Goal: Check status

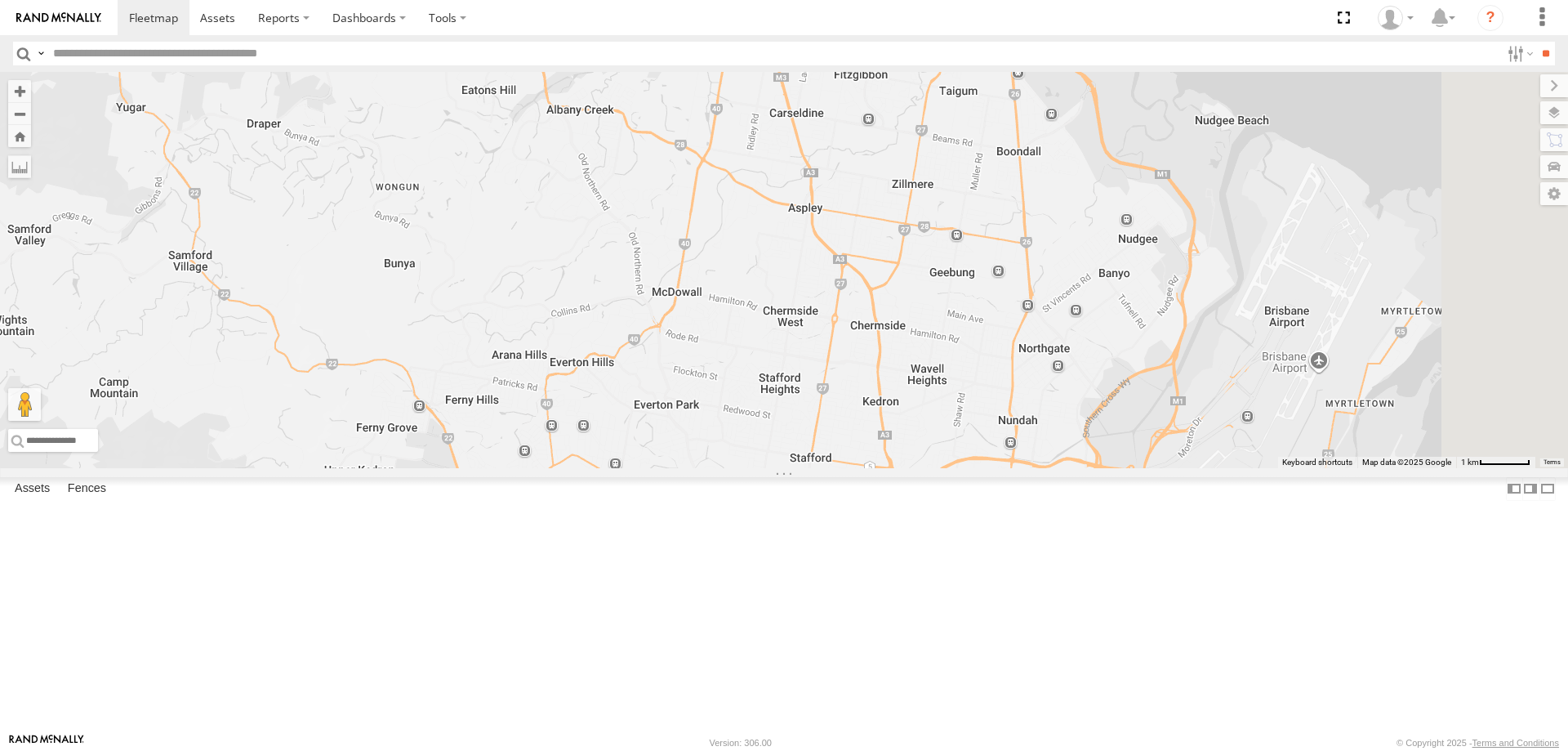
click at [951, 210] on div "2" at bounding box center [784, 270] width 1568 height 396
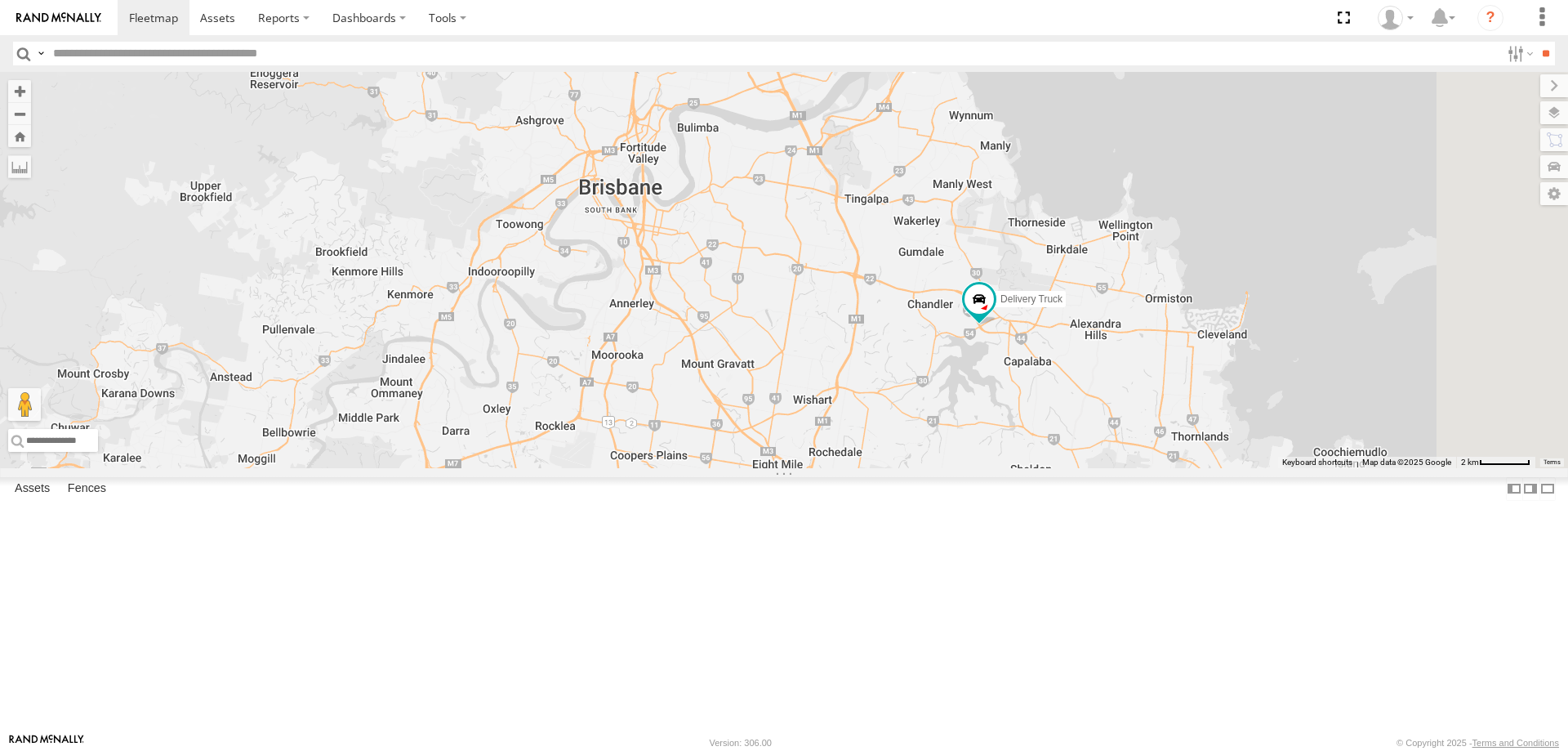
drag, startPoint x: 1107, startPoint y: 453, endPoint x: 1085, endPoint y: 387, distance: 69.6
click at [1085, 387] on div "Delivery Truck 2" at bounding box center [784, 270] width 1568 height 396
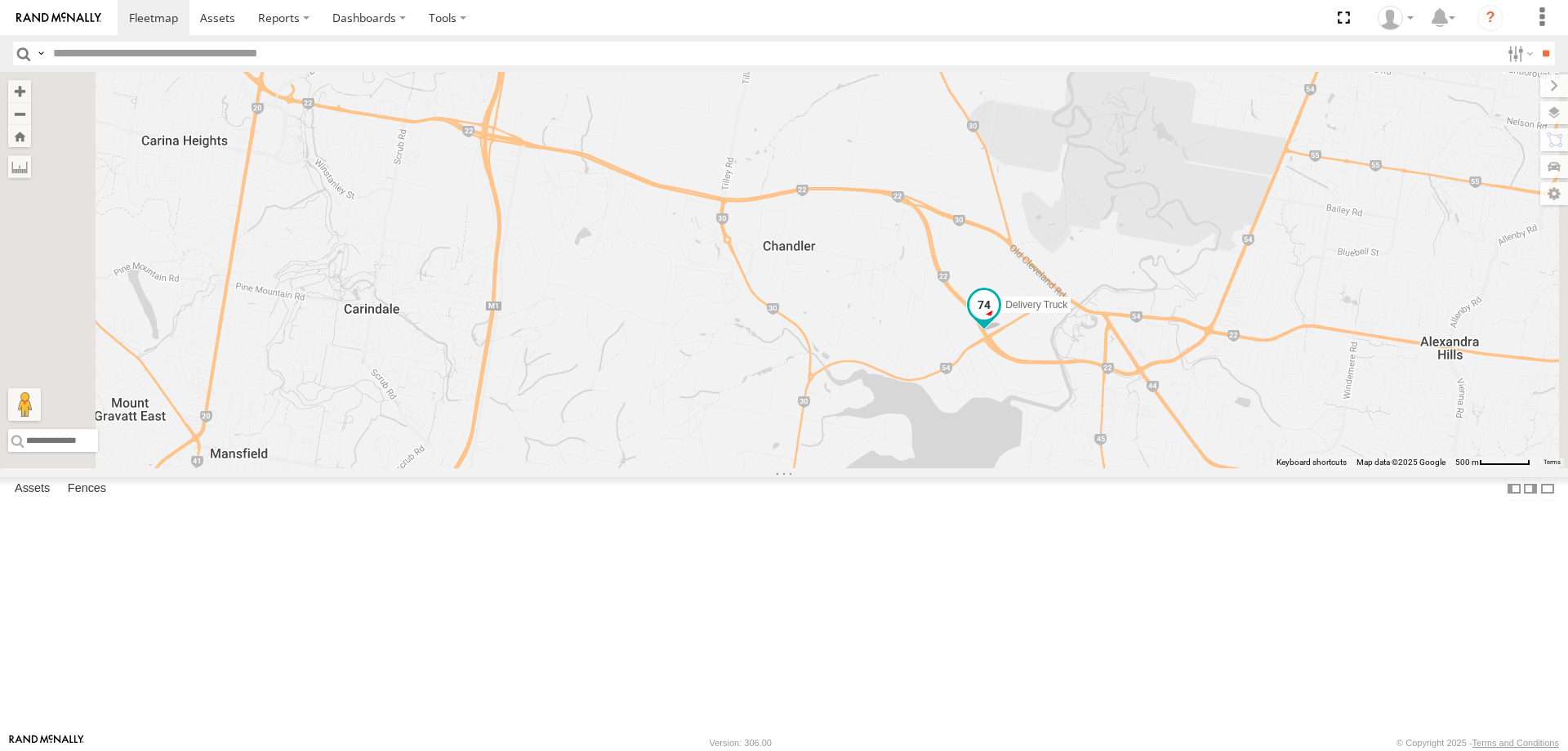
click at [999, 318] on span at bounding box center [984, 303] width 30 height 30
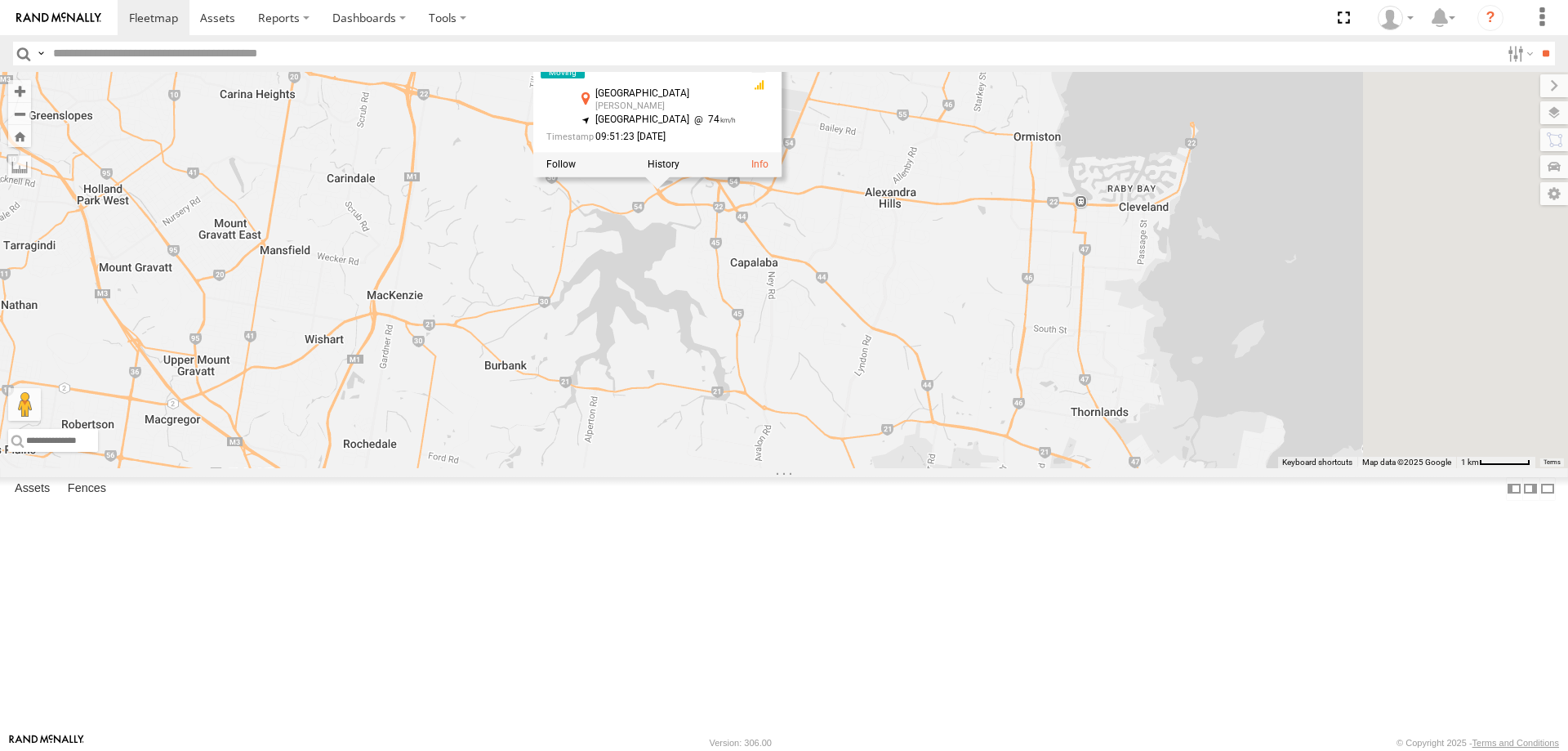
drag, startPoint x: 1278, startPoint y: 543, endPoint x: 937, endPoint y: 413, distance: 364.9
click at [937, 413] on div "Delivery Truck Delivery Truck All Assets [GEOGRAPHIC_DATA][PERSON_NAME] -27.521…" at bounding box center [784, 270] width 1568 height 396
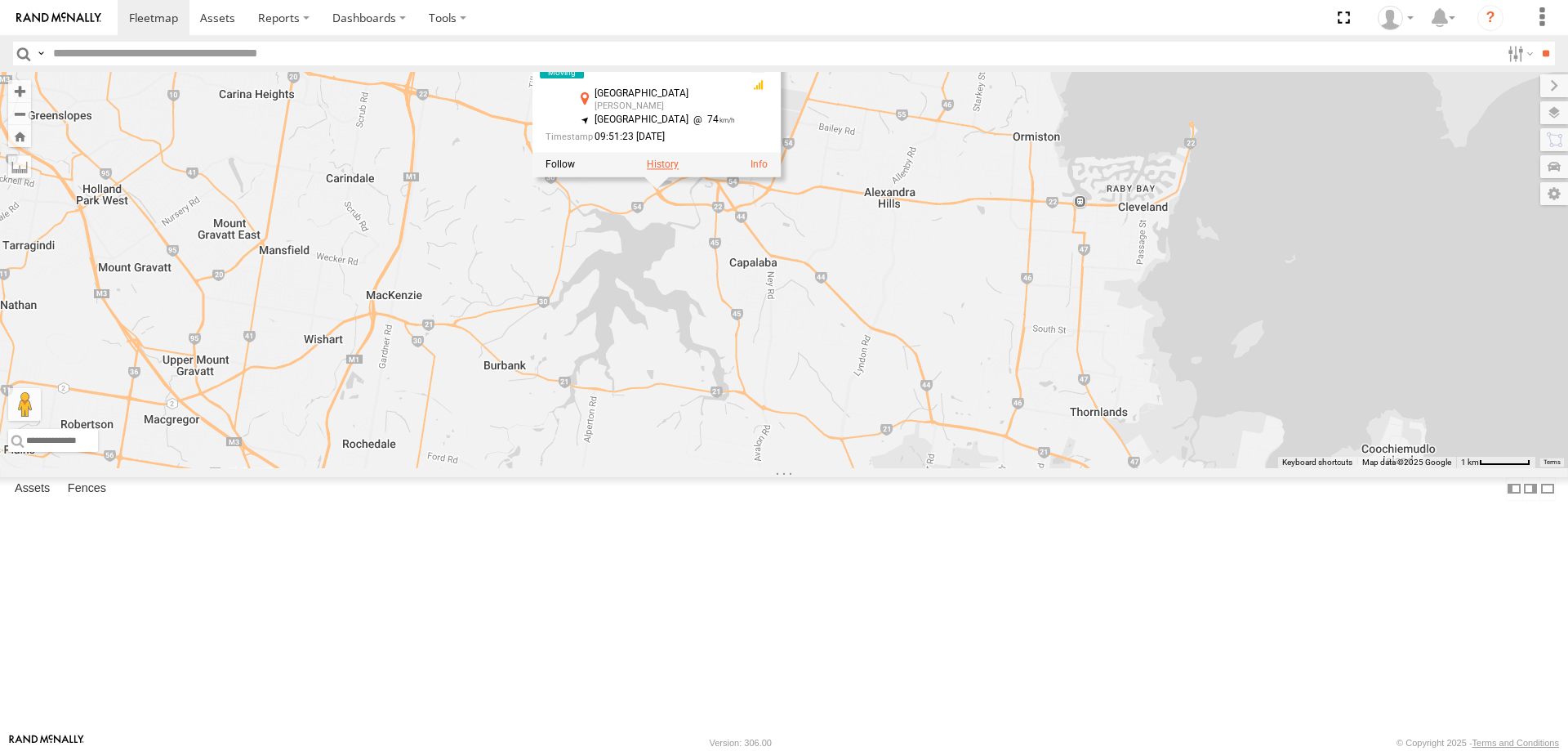
click at [679, 170] on label at bounding box center [662, 164] width 31 height 12
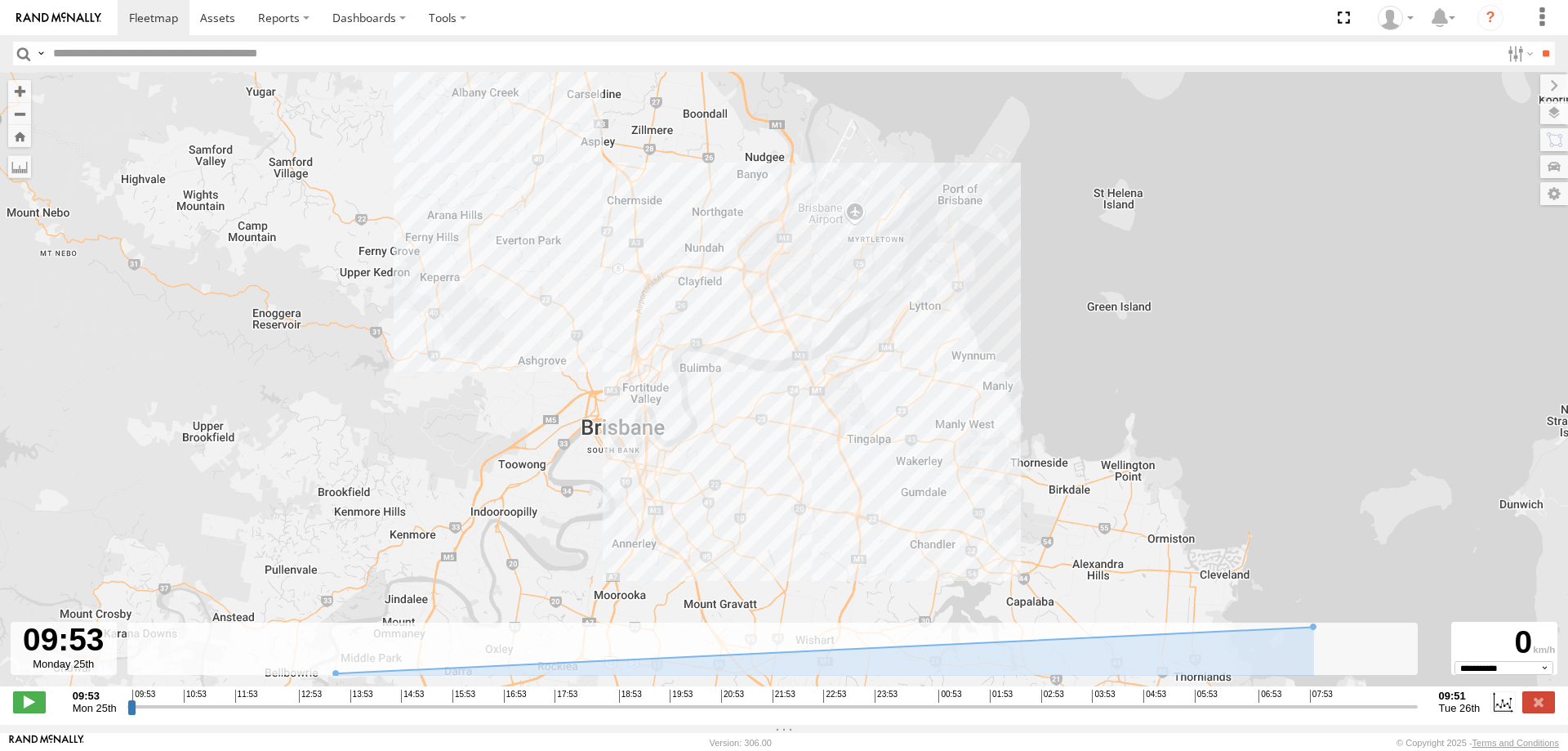
drag, startPoint x: 699, startPoint y: 487, endPoint x: 655, endPoint y: 394, distance: 102.9
click at [655, 394] on div "Delivery Truck" at bounding box center [784, 388] width 1568 height 631
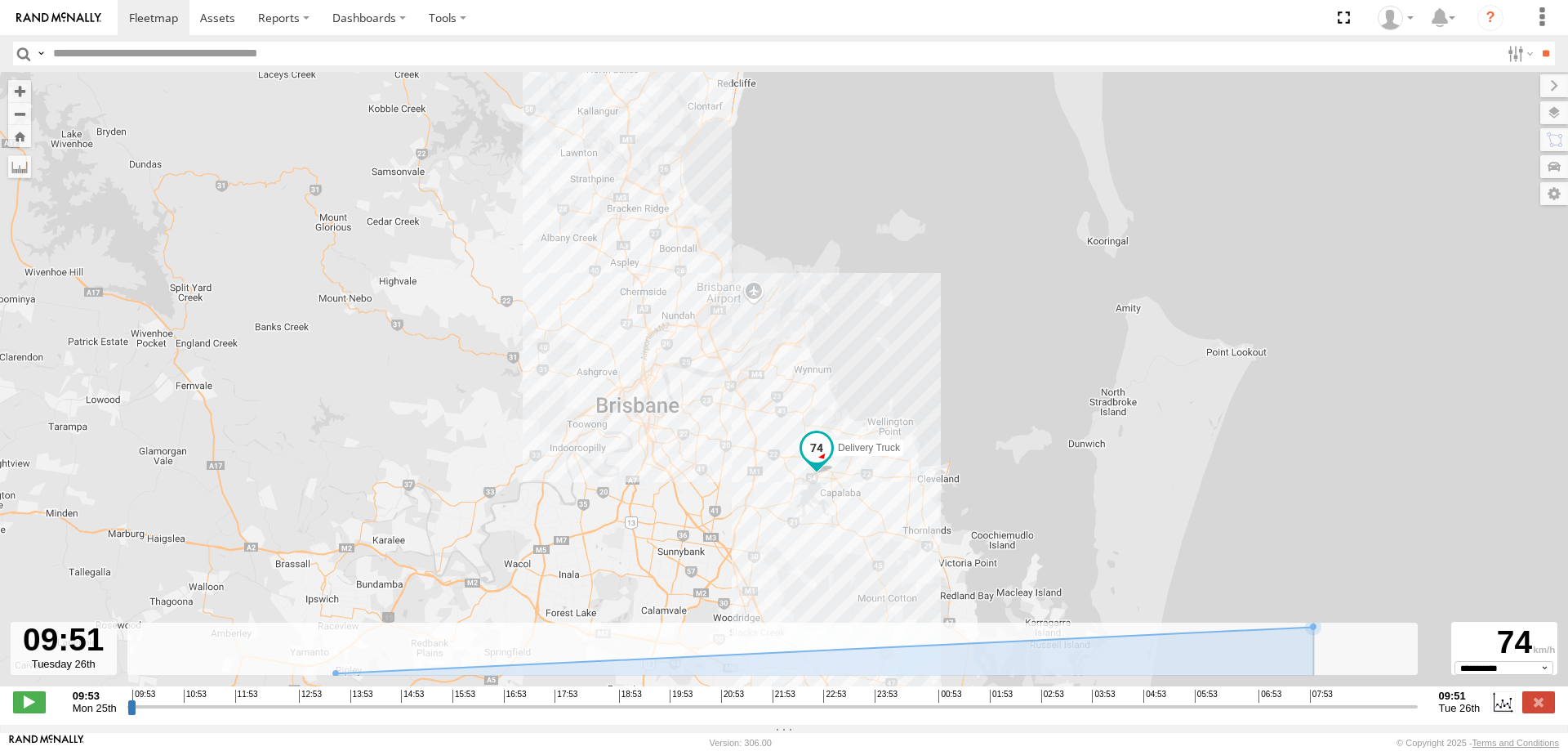
drag, startPoint x: 1385, startPoint y: 717, endPoint x: 1407, endPoint y: 643, distance: 77.2
type input "**********"
click at [1417, 709] on input "range" at bounding box center [772, 705] width 1290 height 15
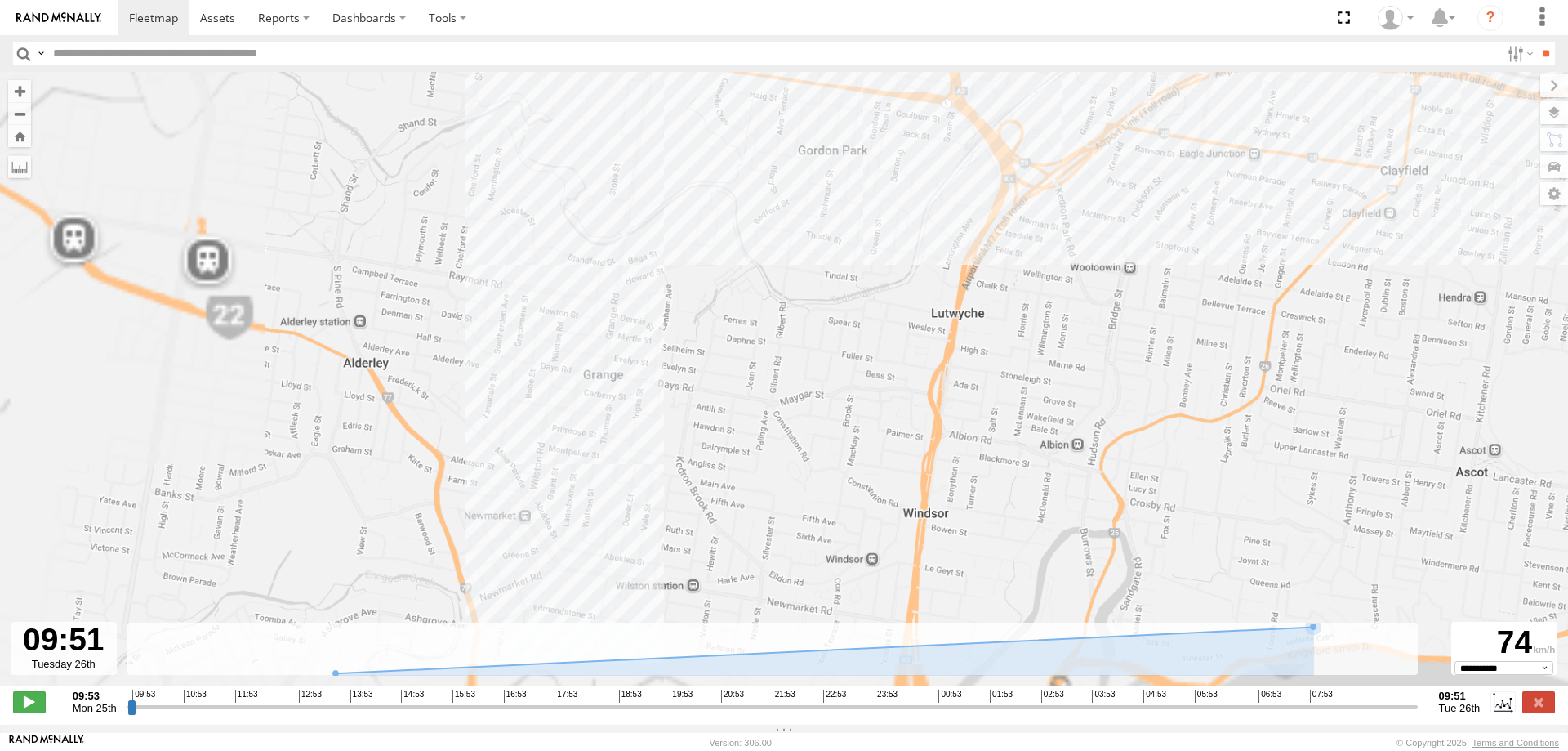
drag, startPoint x: 565, startPoint y: 452, endPoint x: 699, endPoint y: 392, distance: 146.8
click at [699, 392] on div "Delivery Truck" at bounding box center [784, 388] width 1568 height 631
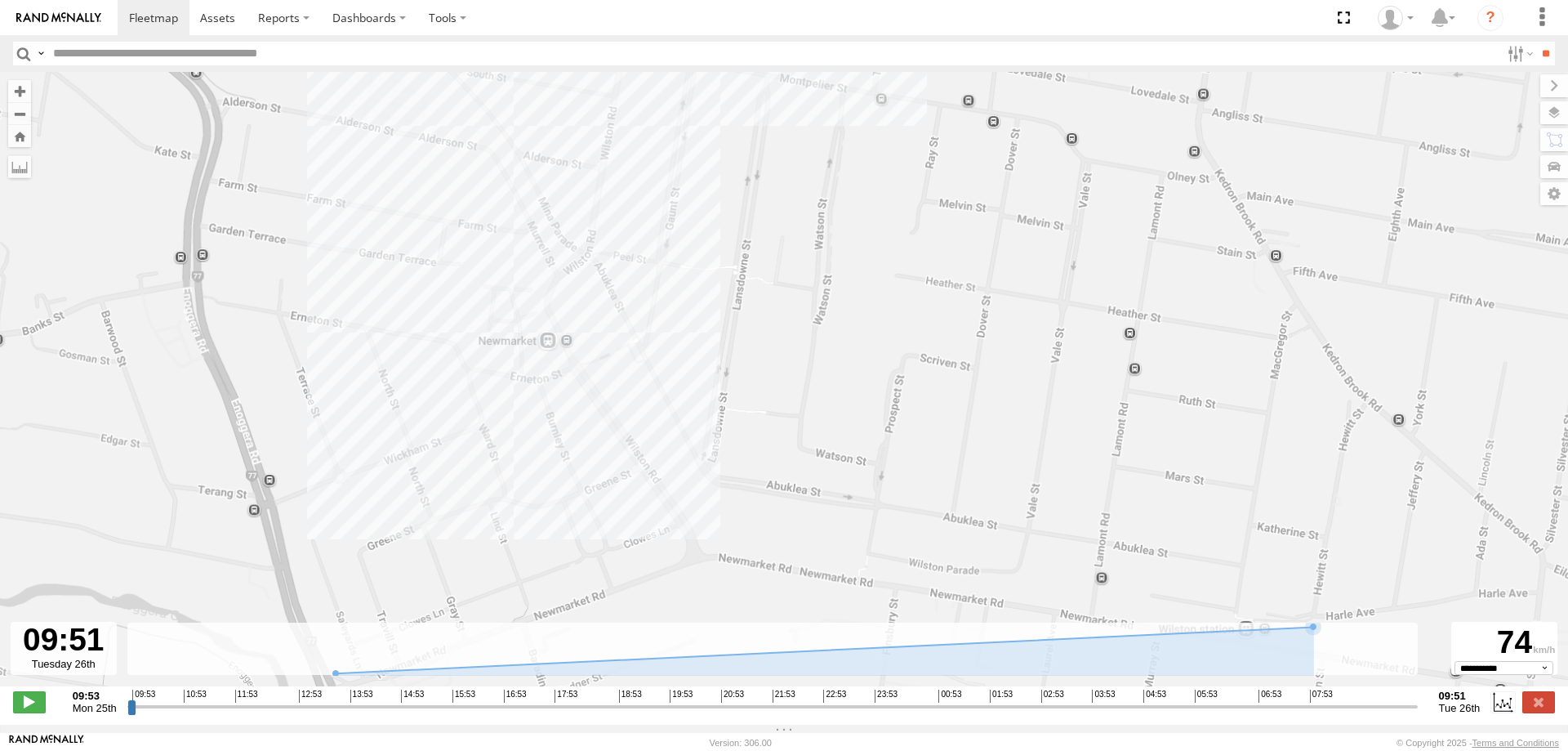
drag, startPoint x: 767, startPoint y: 482, endPoint x: 768, endPoint y: 362, distance: 120.0
click at [768, 362] on div "Delivery Truck" at bounding box center [784, 388] width 1568 height 631
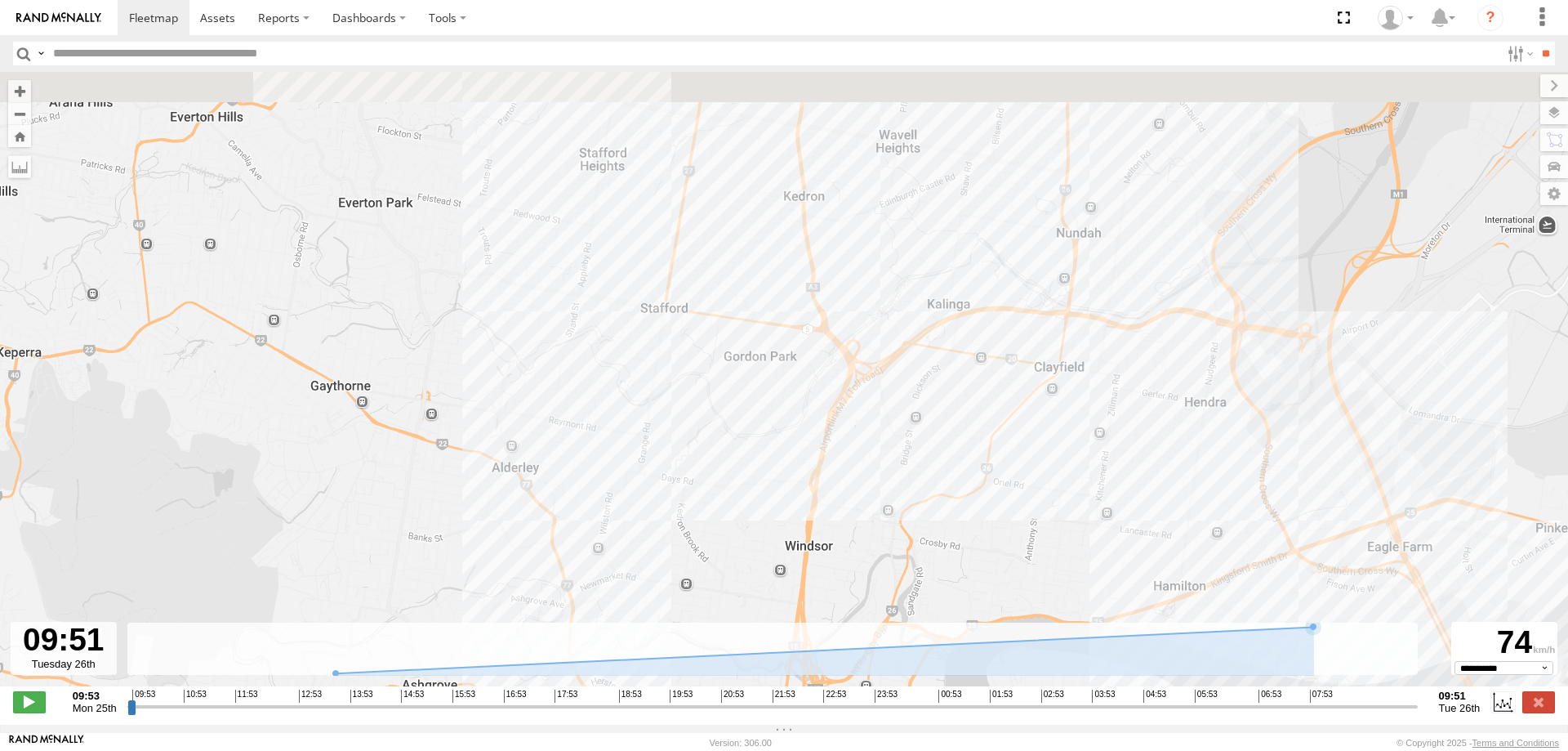
drag, startPoint x: 1101, startPoint y: 256, endPoint x: 885, endPoint y: 467, distance: 302.0
click at [885, 467] on div "Delivery Truck" at bounding box center [784, 388] width 1568 height 631
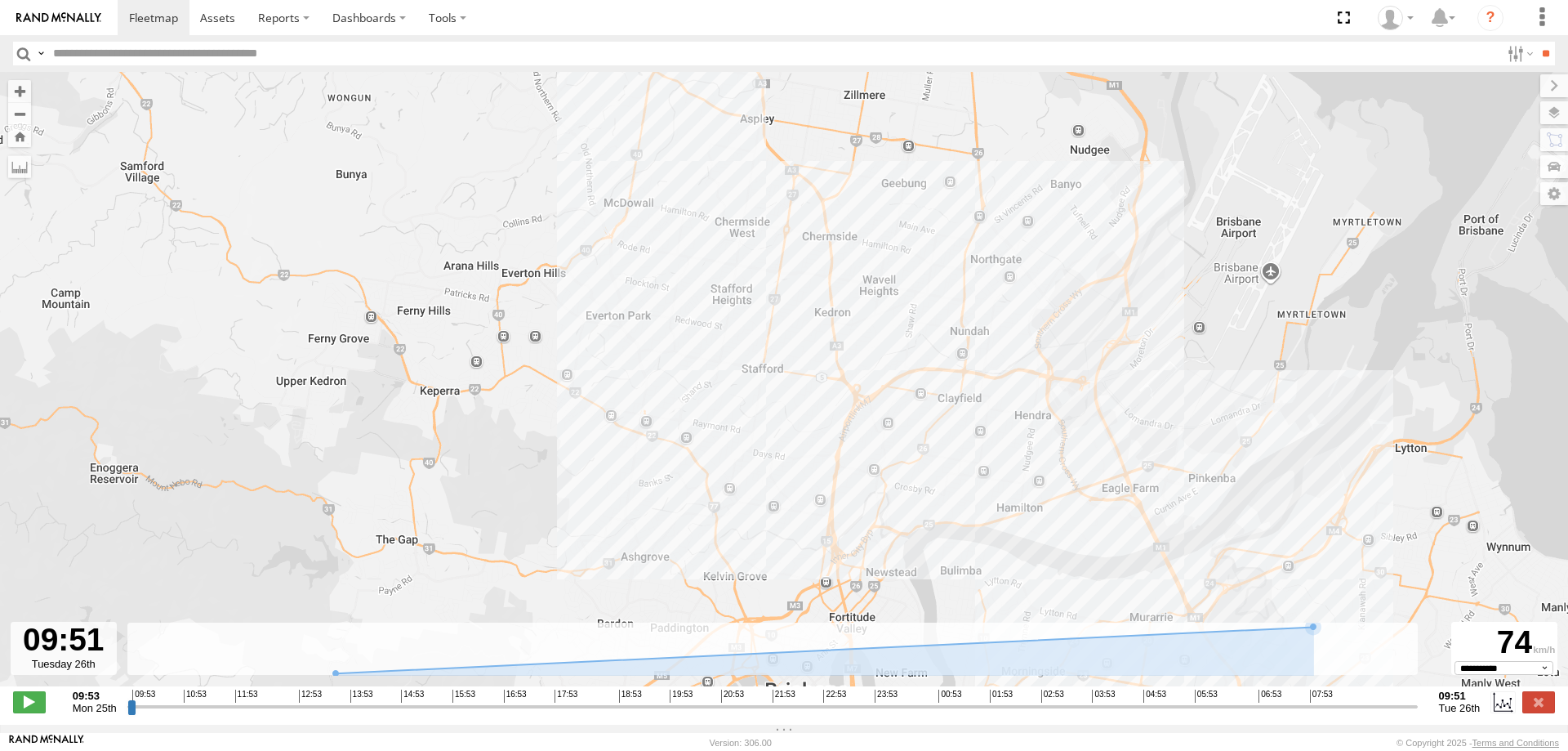
drag, startPoint x: 957, startPoint y: 493, endPoint x: 943, endPoint y: 475, distance: 22.8
click at [943, 475] on div "Delivery Truck" at bounding box center [784, 388] width 1568 height 631
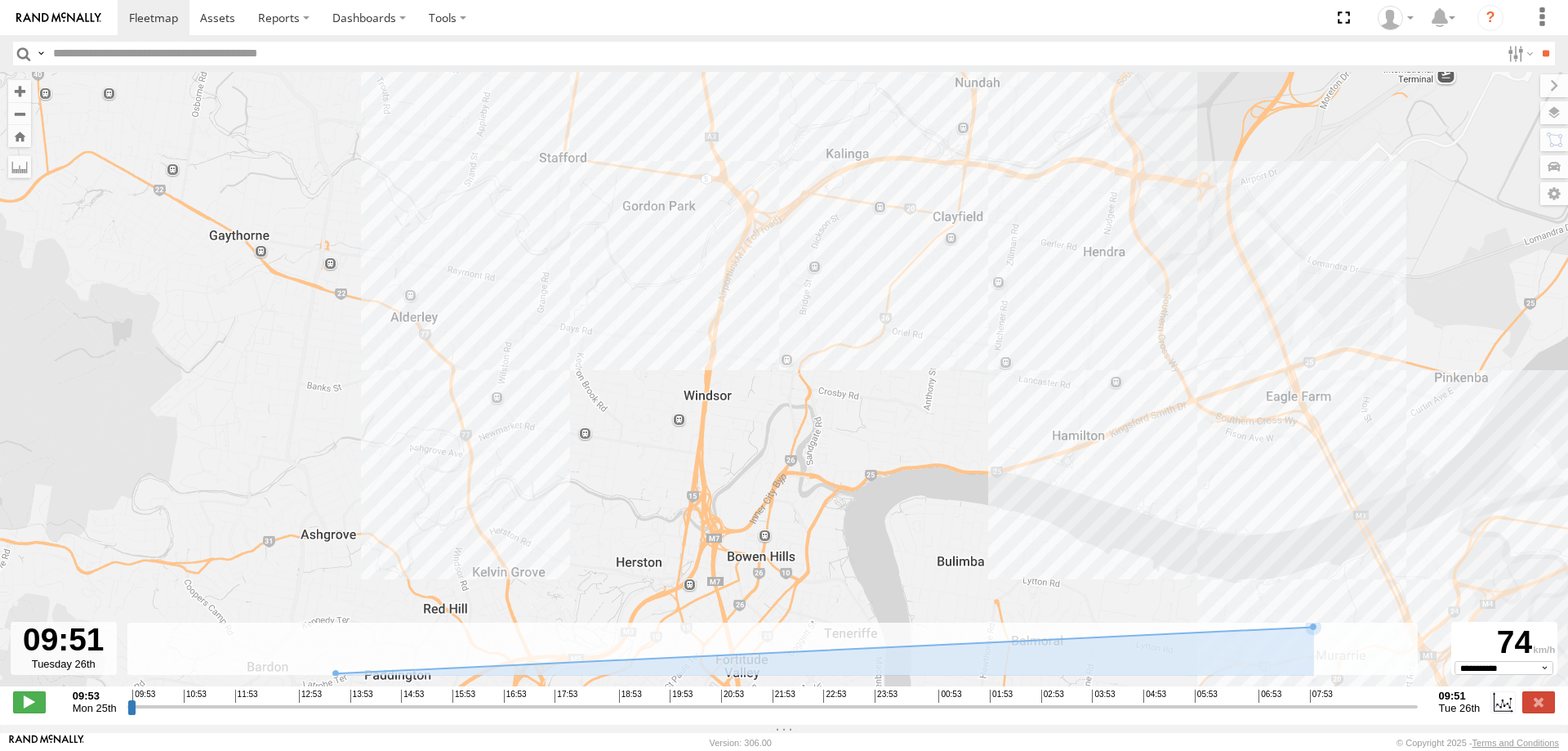
drag, startPoint x: 921, startPoint y: 502, endPoint x: 777, endPoint y: 340, distance: 216.7
click at [777, 340] on div "Delivery Truck" at bounding box center [784, 388] width 1568 height 631
